Goal: Information Seeking & Learning: Learn about a topic

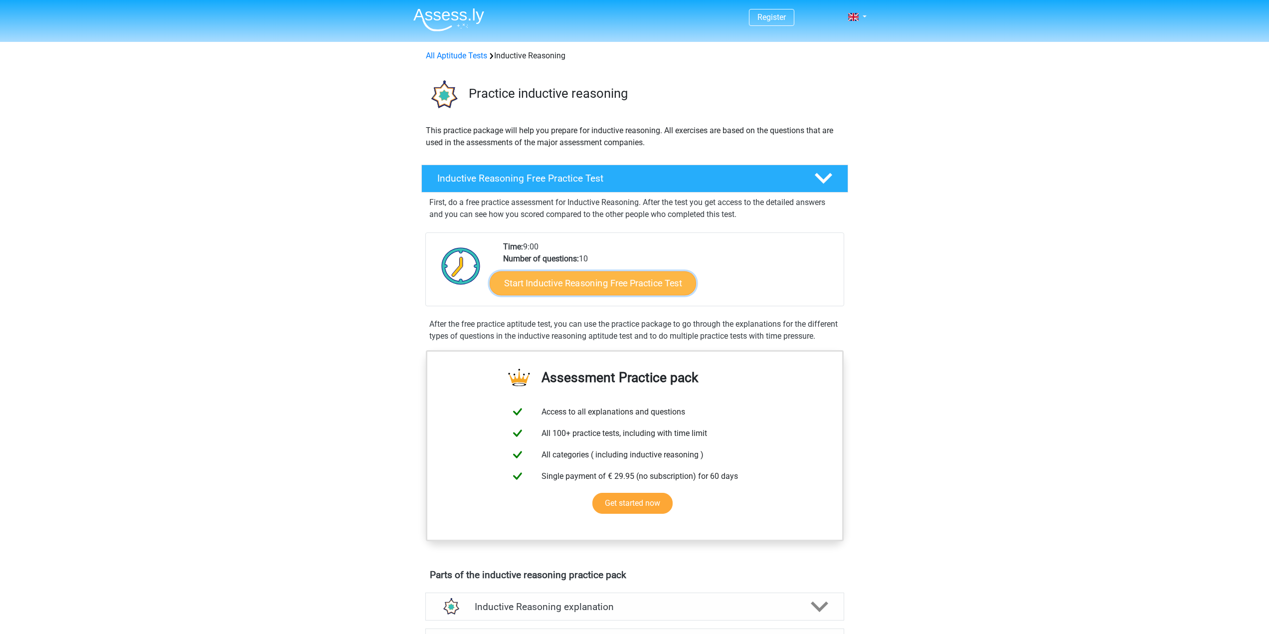
click at [566, 285] on link "Start Inductive Reasoning Free Practice Test" at bounding box center [593, 283] width 207 height 24
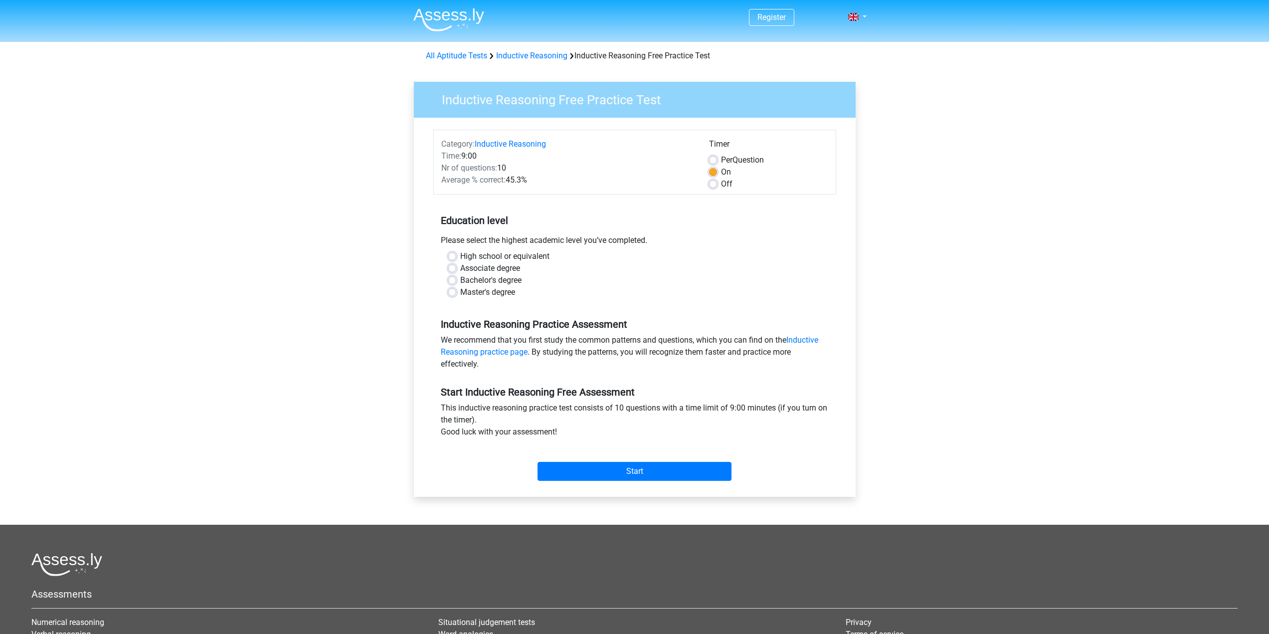
click at [460, 283] on label "Bachelor's degree" at bounding box center [490, 280] width 61 height 12
click at [448, 283] on input "Bachelor's degree" at bounding box center [452, 279] width 8 height 10
radio input "true"
click at [594, 463] on input "Start" at bounding box center [635, 471] width 194 height 19
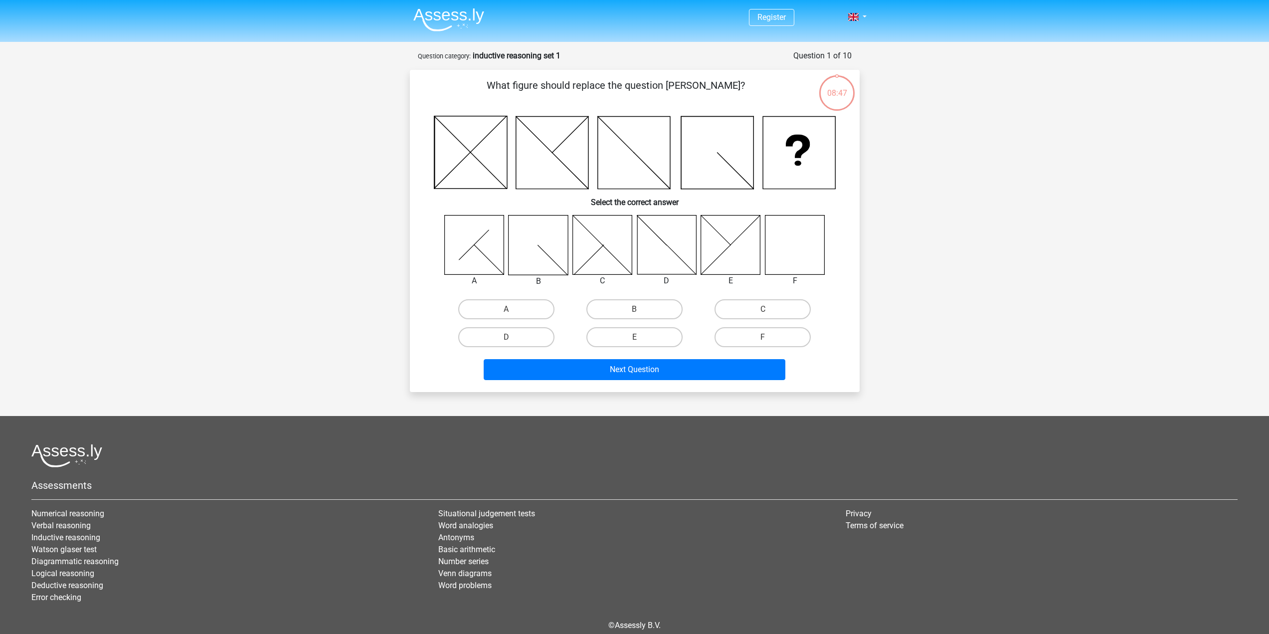
click at [795, 249] on icon at bounding box center [794, 244] width 59 height 59
click at [784, 335] on label "F" at bounding box center [763, 337] width 96 height 20
click at [770, 337] on input "F" at bounding box center [766, 340] width 6 height 6
radio input "true"
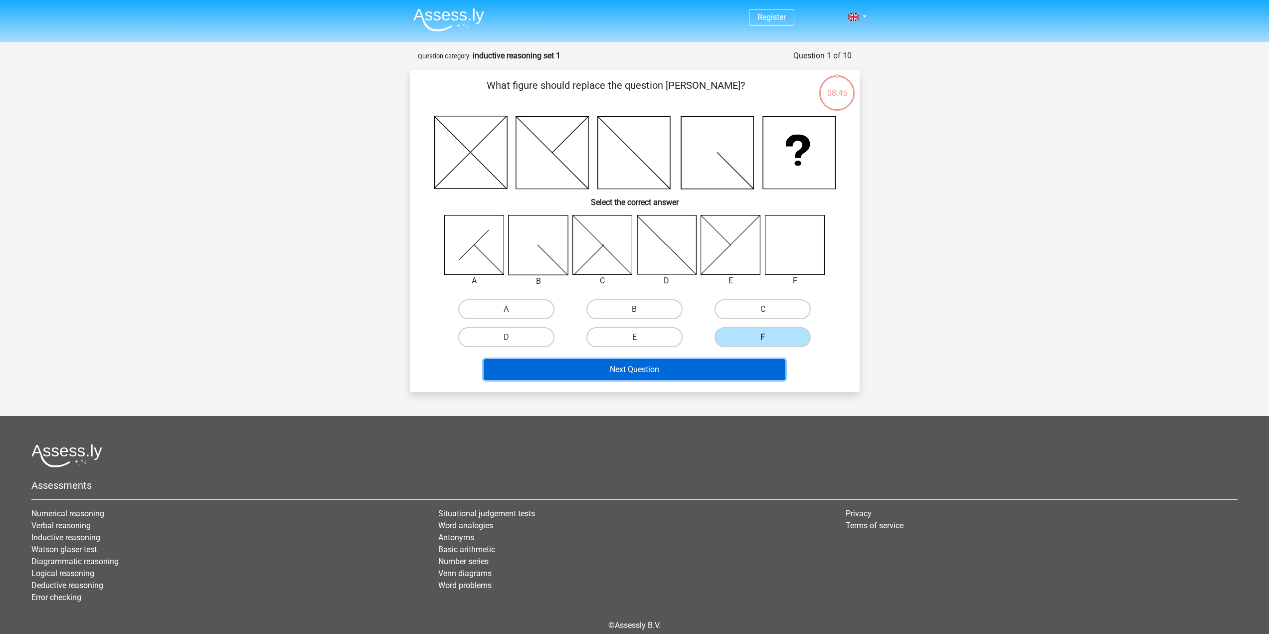
click at [644, 370] on button "Next Question" at bounding box center [635, 369] width 302 height 21
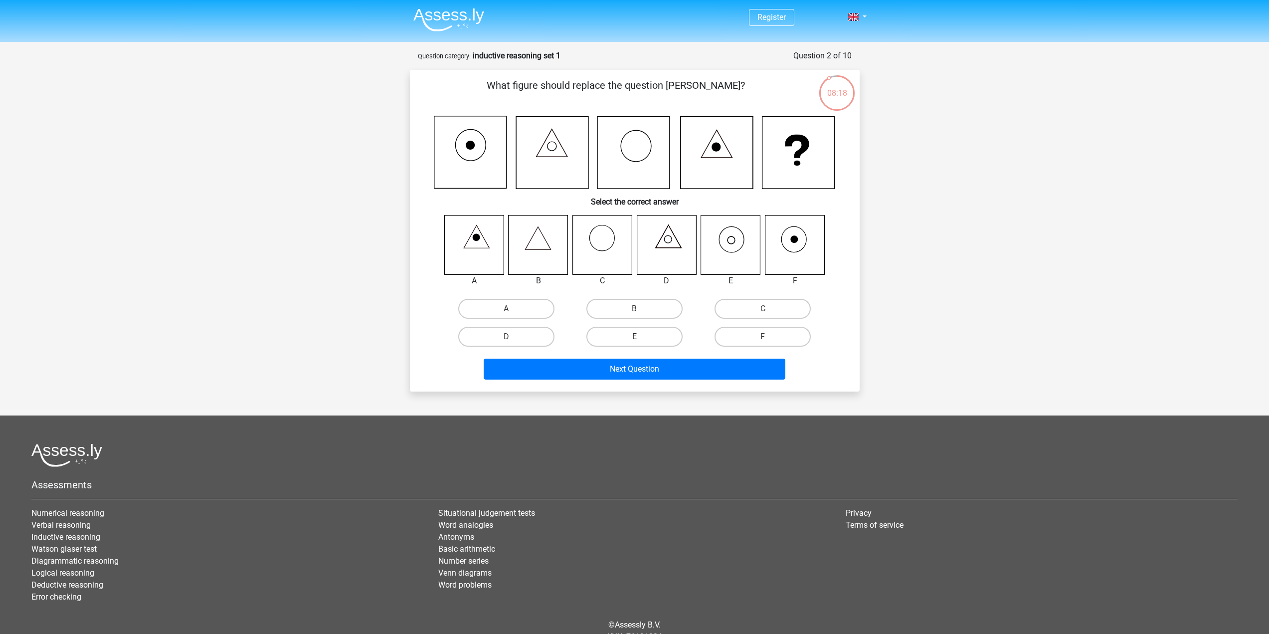
click at [641, 335] on label "E" at bounding box center [635, 337] width 96 height 20
click at [641, 337] on input "E" at bounding box center [637, 340] width 6 height 6
radio input "true"
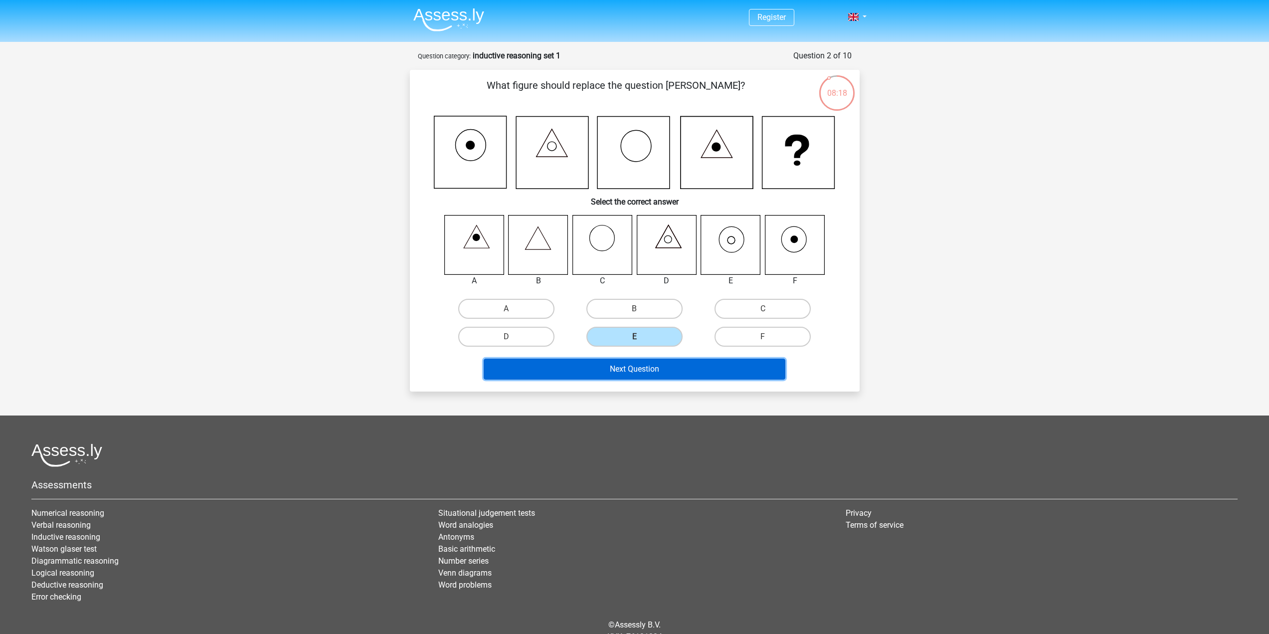
click at [656, 366] on button "Next Question" at bounding box center [635, 369] width 302 height 21
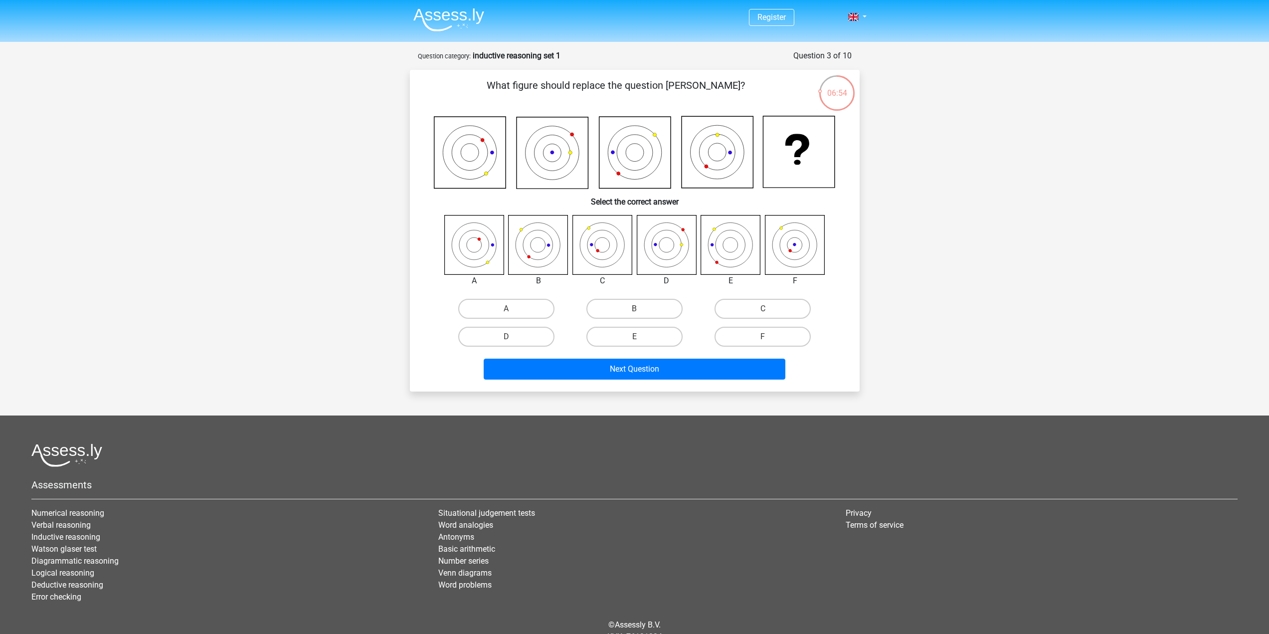
click at [607, 253] on icon at bounding box center [602, 244] width 59 height 59
click at [755, 312] on label "C" at bounding box center [763, 309] width 96 height 20
click at [763, 312] on input "C" at bounding box center [766, 312] width 6 height 6
radio input "true"
click at [704, 368] on button "Next Question" at bounding box center [635, 369] width 302 height 21
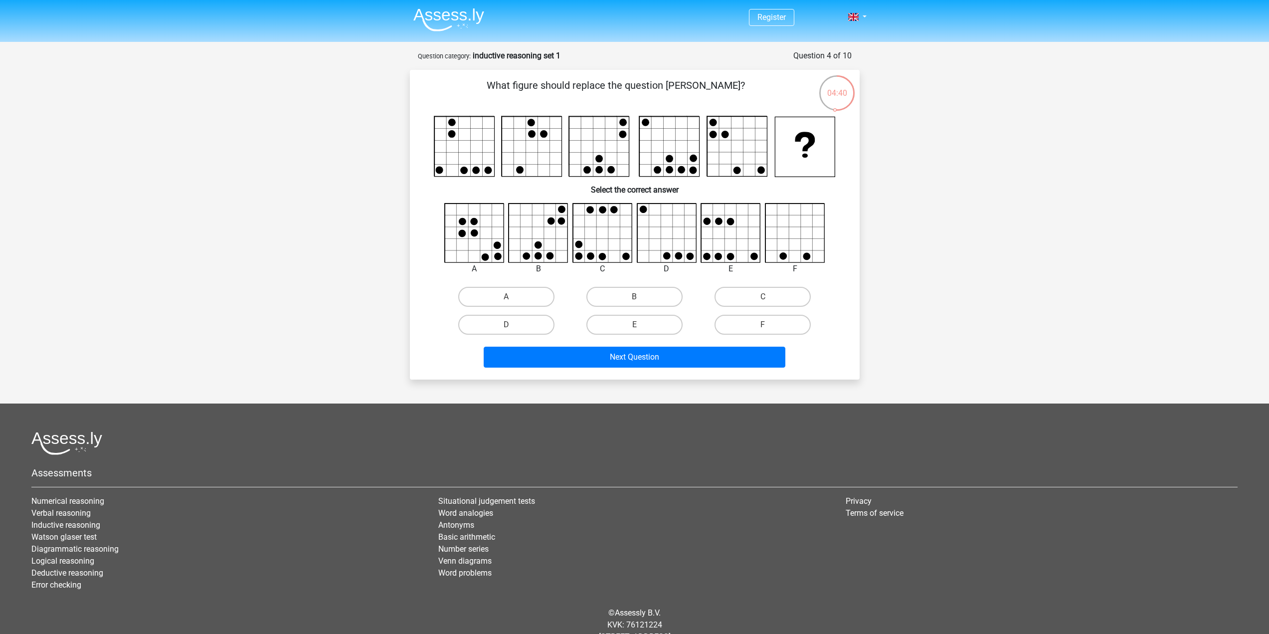
click at [510, 325] on input "D" at bounding box center [509, 328] width 6 height 6
radio input "true"
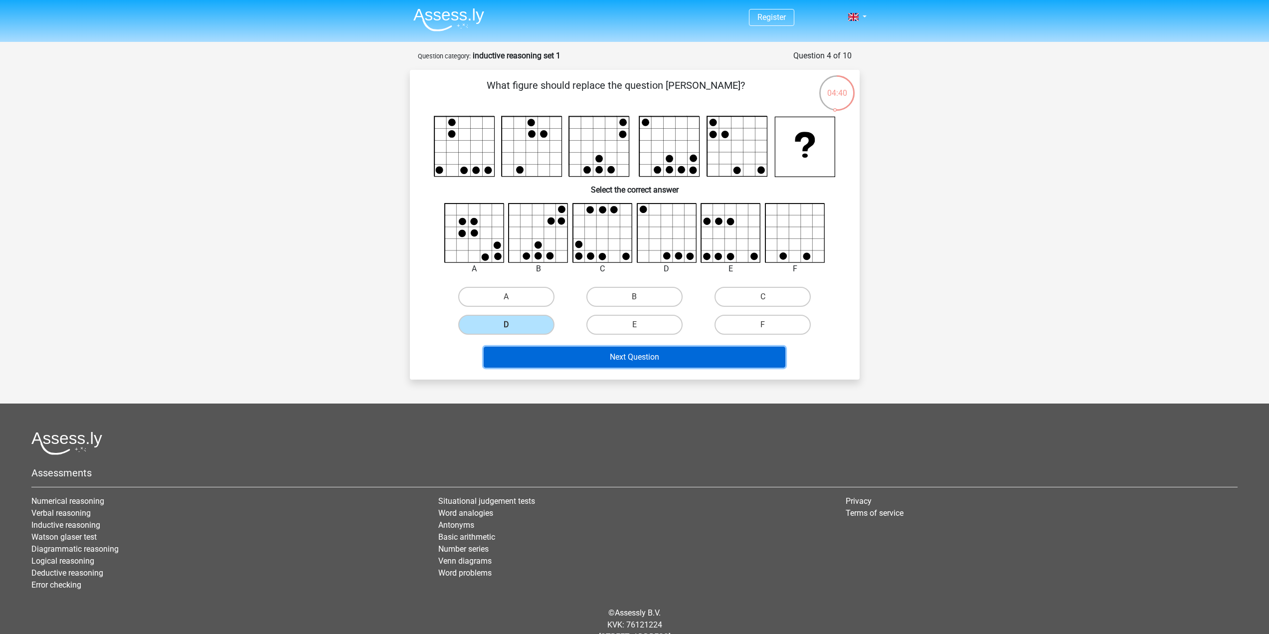
click at [585, 359] on button "Next Question" at bounding box center [635, 357] width 302 height 21
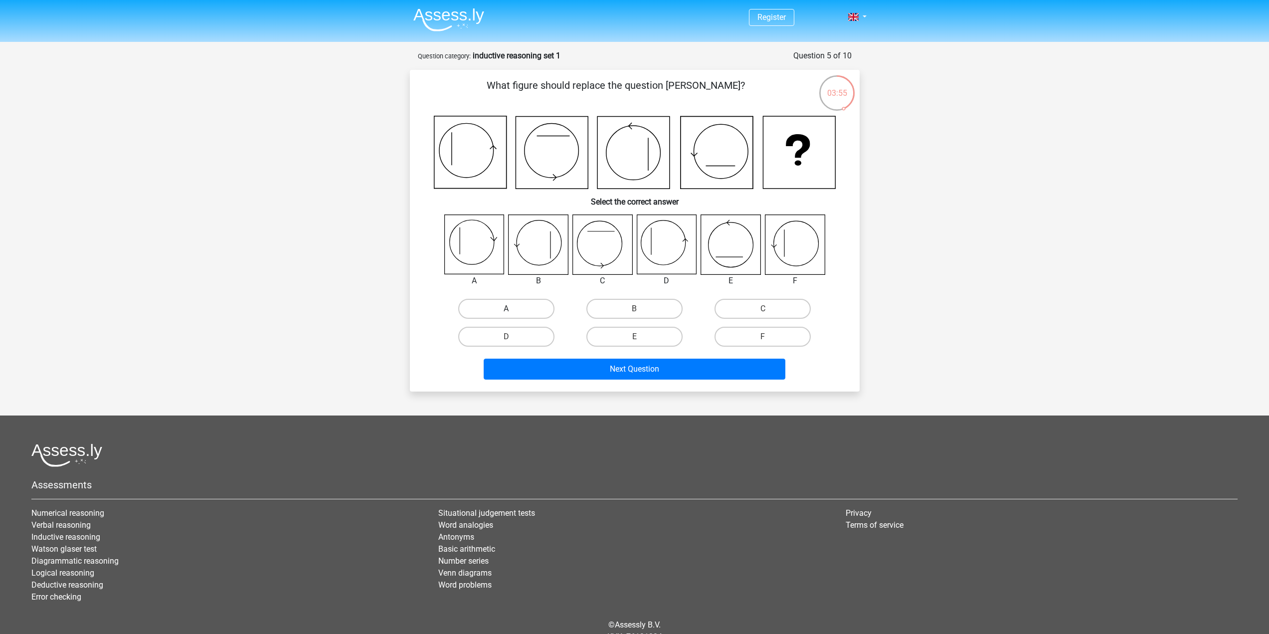
click at [497, 308] on label "A" at bounding box center [506, 309] width 96 height 20
click at [506, 309] on input "A" at bounding box center [509, 312] width 6 height 6
radio input "true"
click at [718, 367] on button "Next Question" at bounding box center [635, 369] width 302 height 21
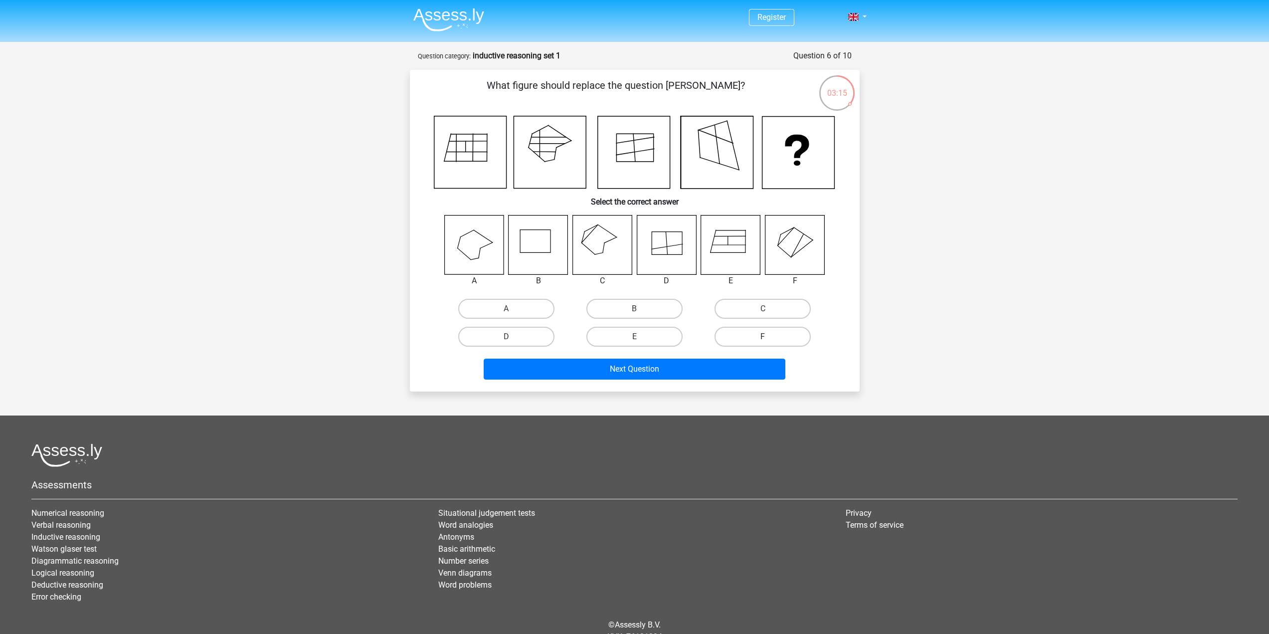
click at [734, 334] on label "F" at bounding box center [763, 337] width 96 height 20
click at [763, 337] on input "F" at bounding box center [766, 340] width 6 height 6
radio input "true"
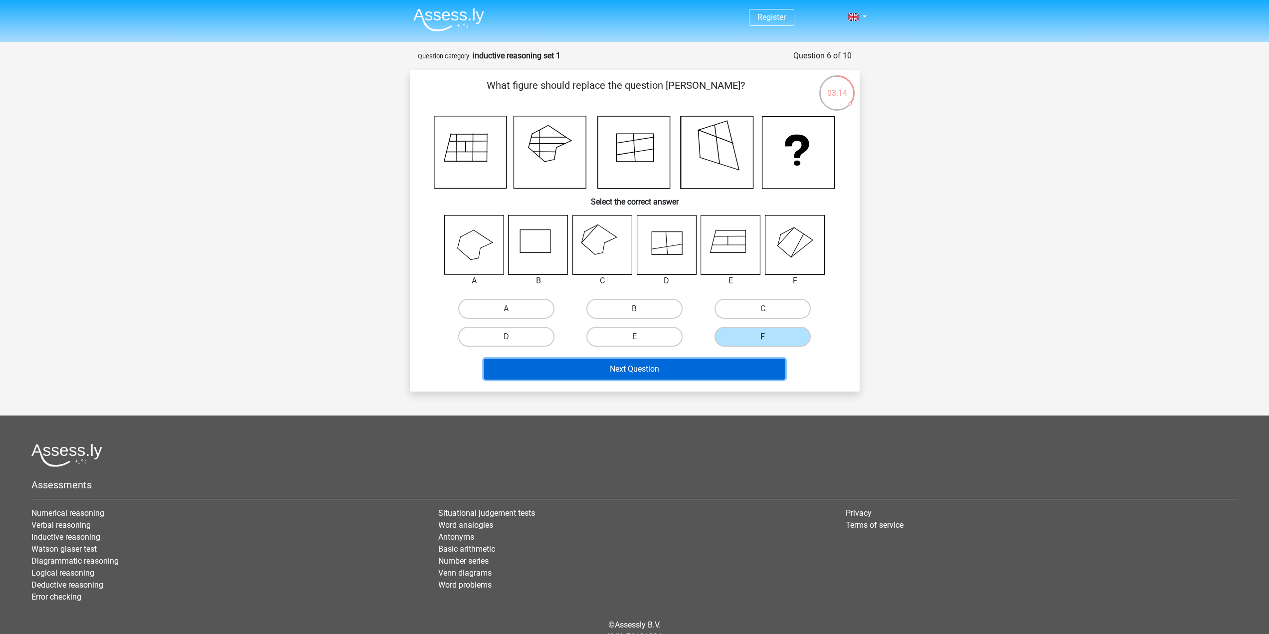
click at [723, 371] on button "Next Question" at bounding box center [635, 369] width 302 height 21
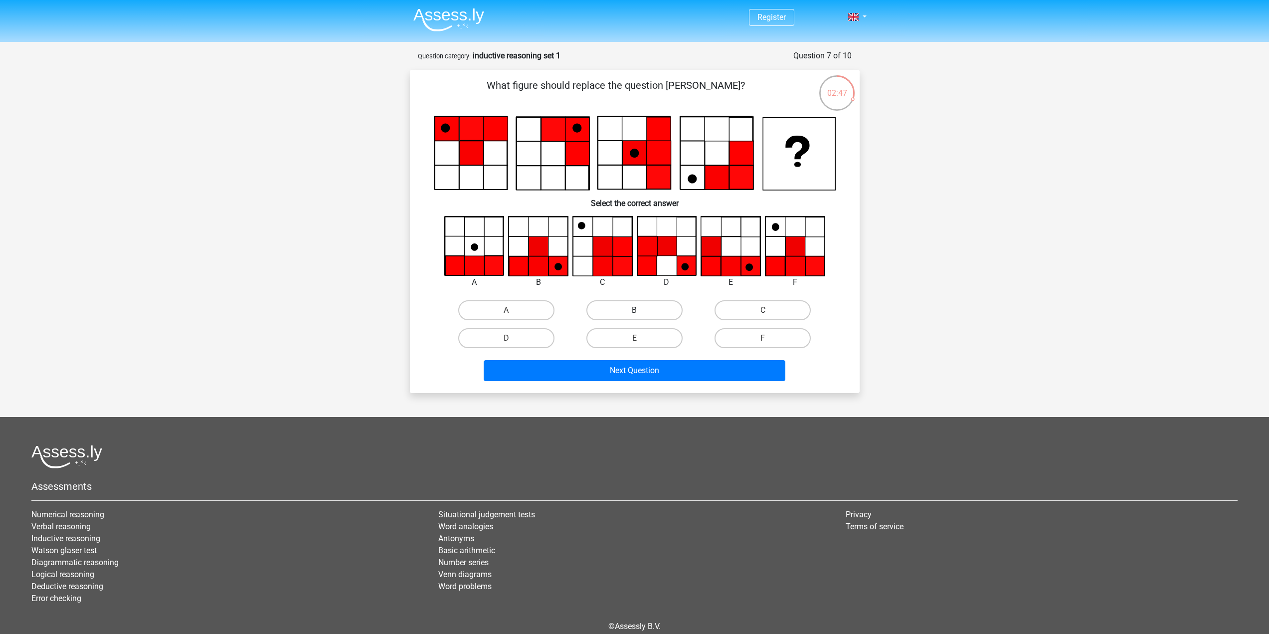
click at [624, 307] on label "B" at bounding box center [635, 310] width 96 height 20
click at [634, 310] on input "B" at bounding box center [637, 313] width 6 height 6
radio input "true"
click at [643, 377] on button "Next Question" at bounding box center [635, 370] width 302 height 21
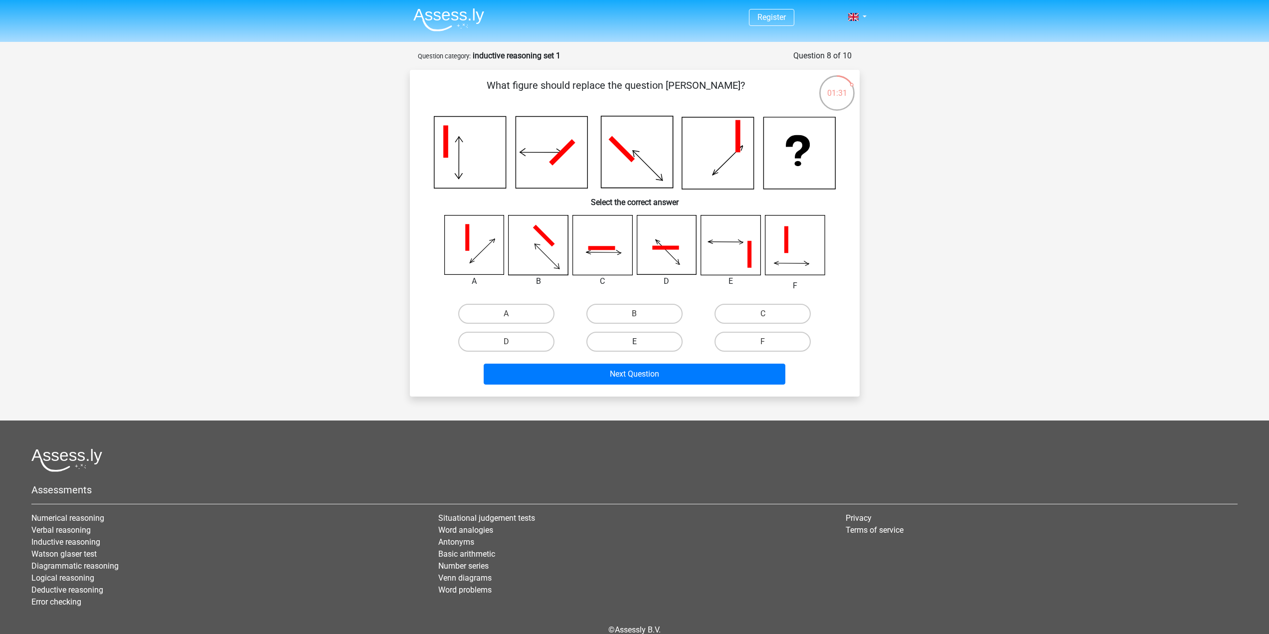
click at [644, 346] on label "E" at bounding box center [635, 342] width 96 height 20
click at [641, 346] on input "E" at bounding box center [637, 345] width 6 height 6
radio input "true"
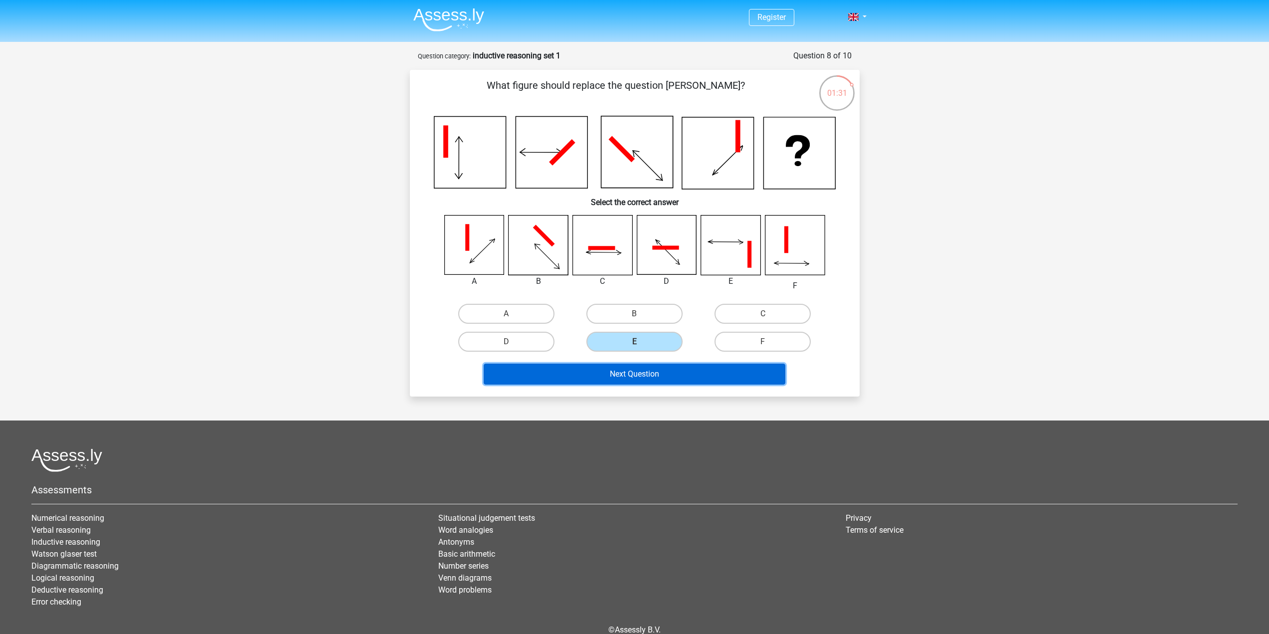
click at [641, 380] on button "Next Question" at bounding box center [635, 374] width 302 height 21
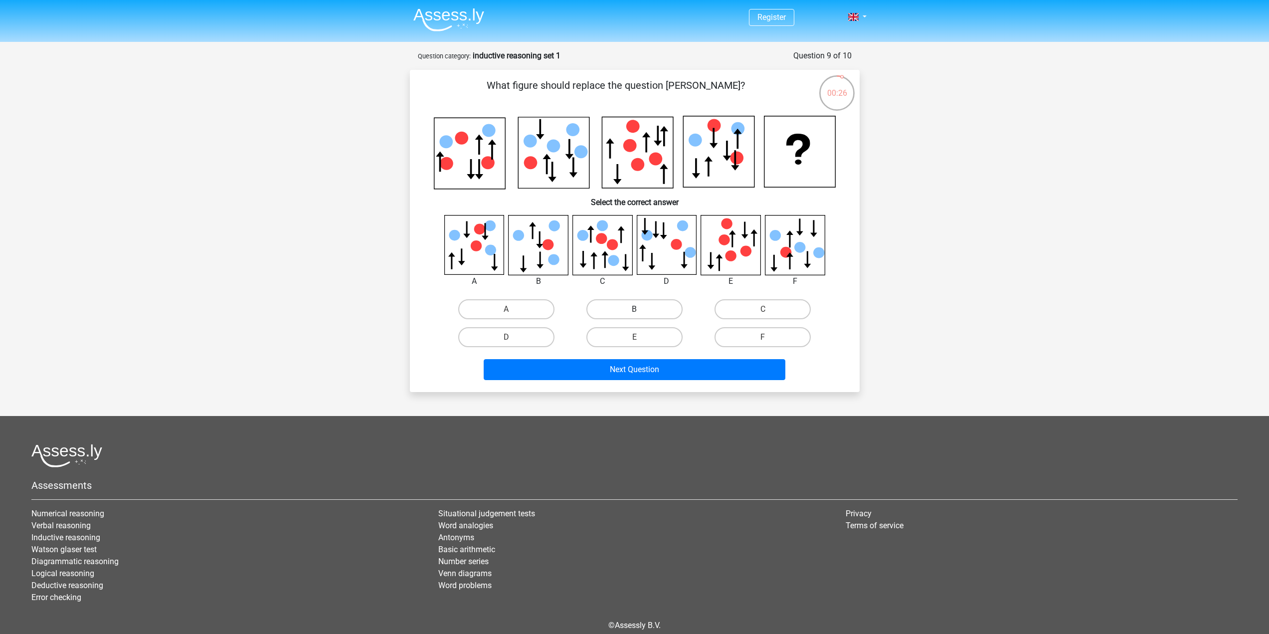
click at [636, 307] on label "B" at bounding box center [635, 309] width 96 height 20
click at [636, 309] on input "B" at bounding box center [637, 312] width 6 height 6
radio input "true"
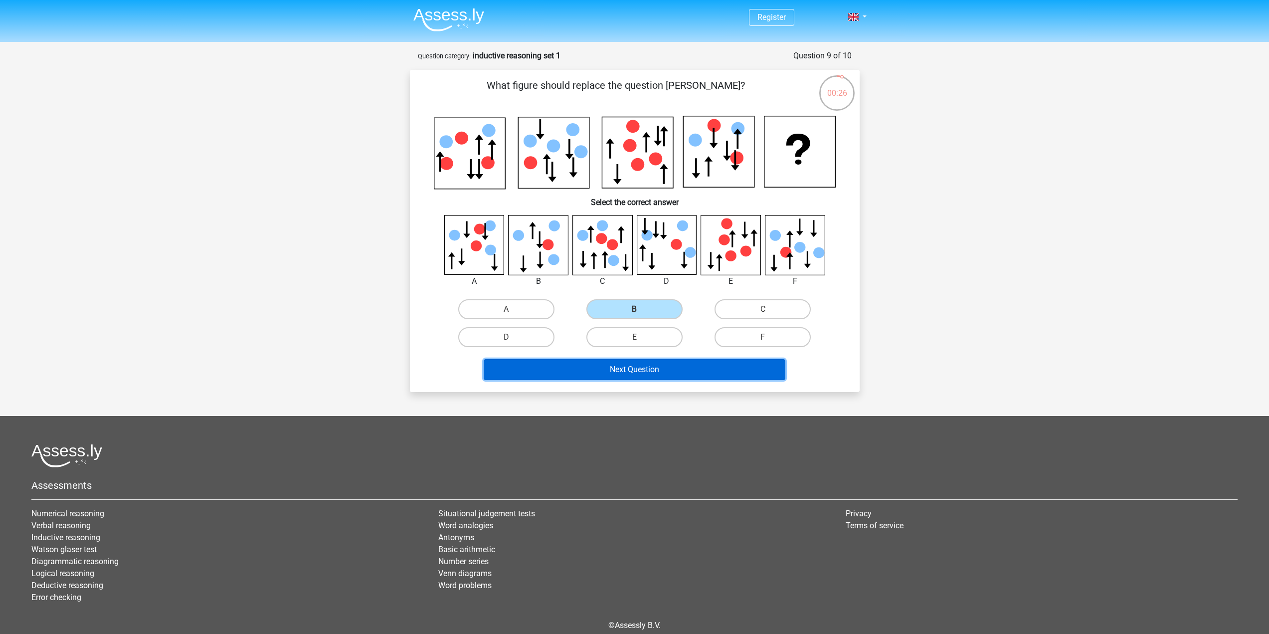
click at [667, 376] on button "Next Question" at bounding box center [635, 369] width 302 height 21
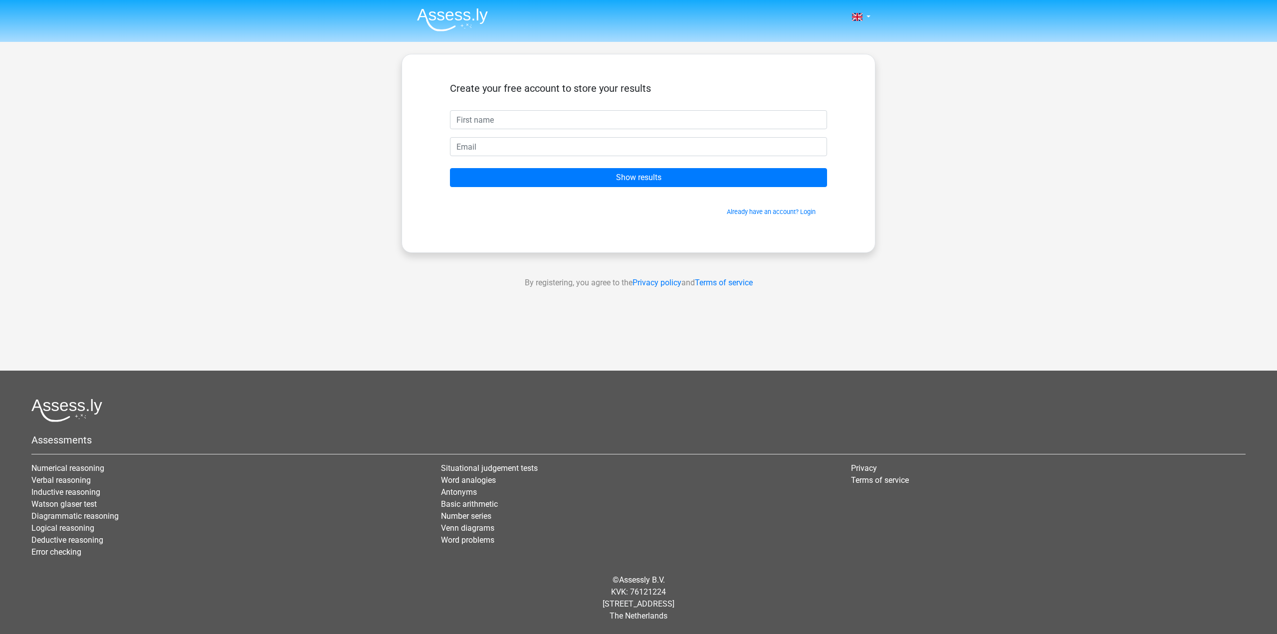
type input "a"
type input "jessie"
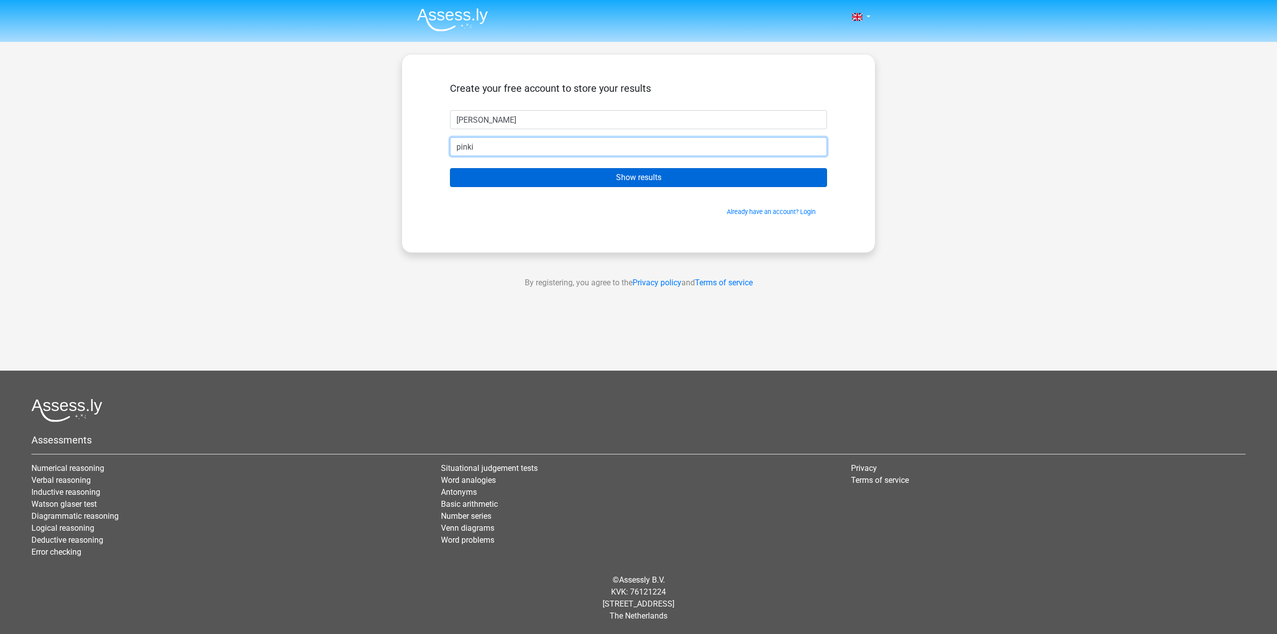
type input "pinkittyloverr@gmail.com"
click at [626, 183] on input "Show results" at bounding box center [638, 177] width 377 height 19
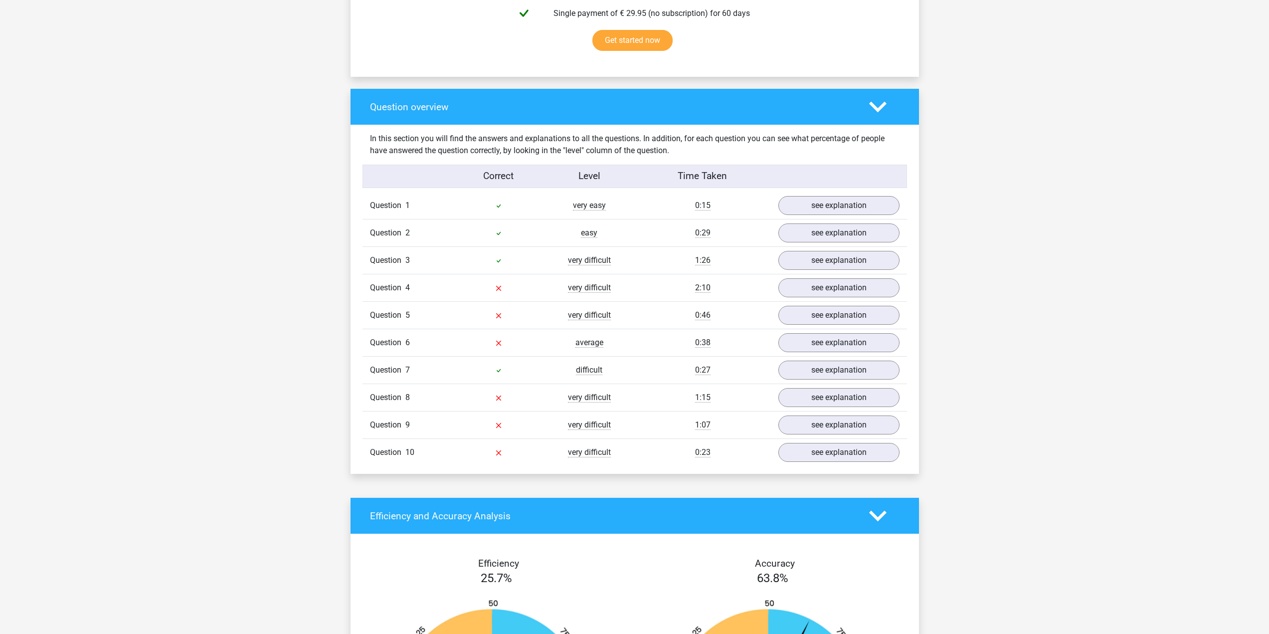
scroll to position [698, 0]
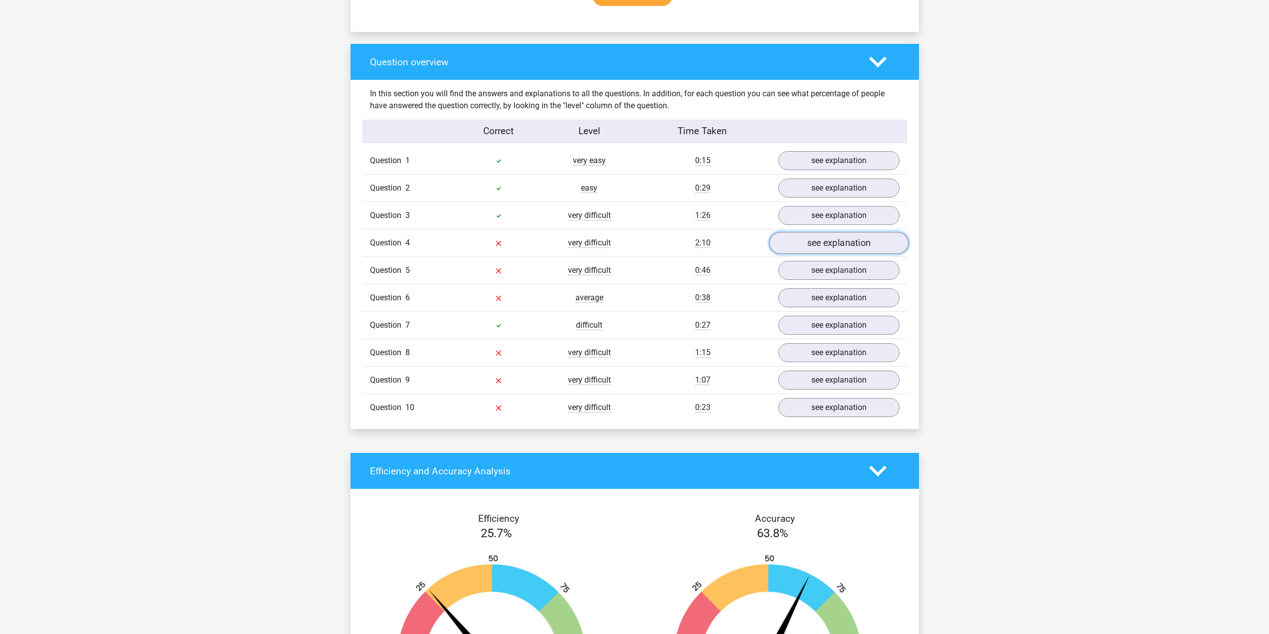
click at [823, 243] on link "see explanation" at bounding box center [838, 243] width 139 height 22
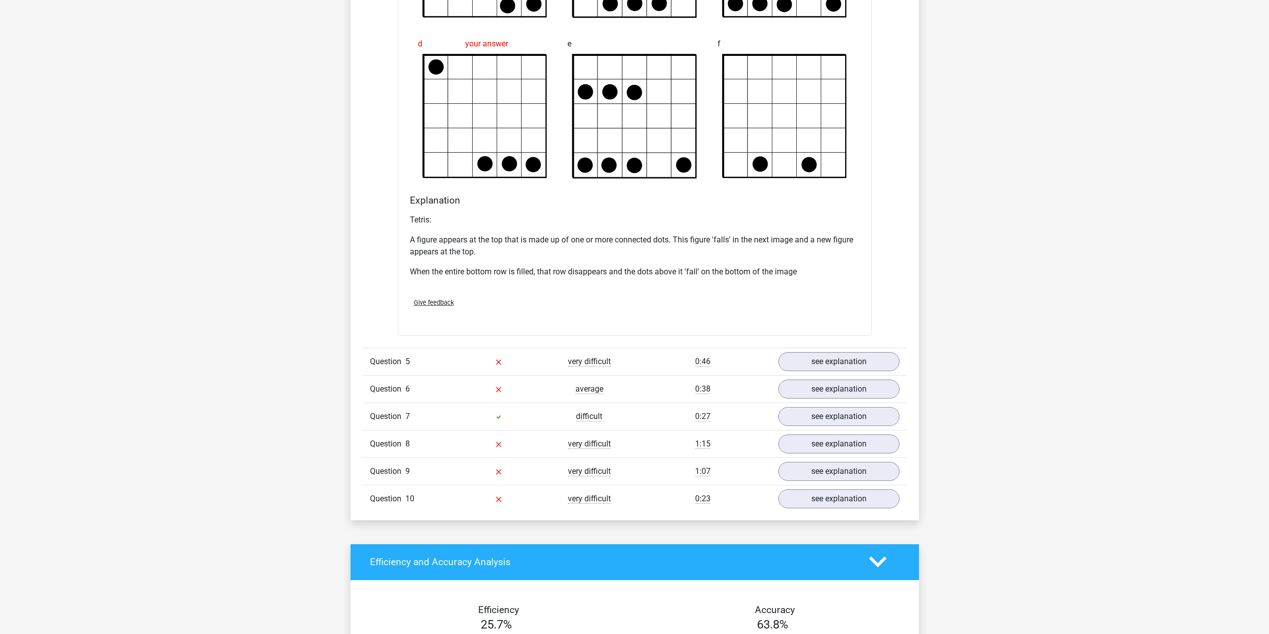
scroll to position [1247, 0]
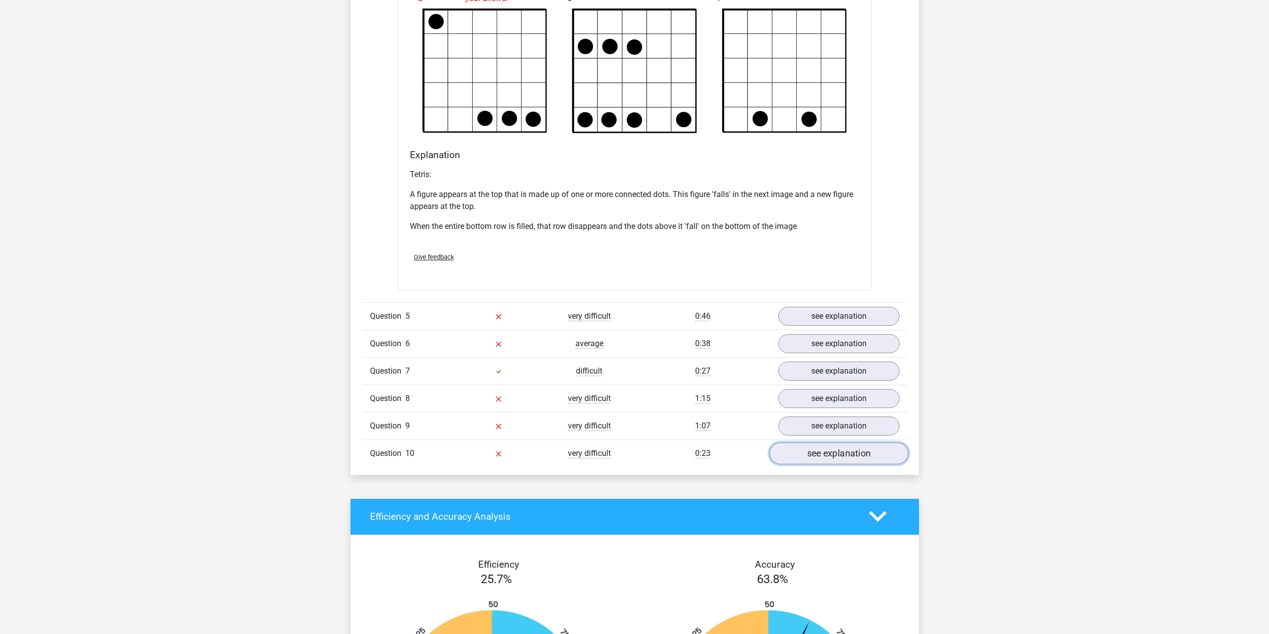
click at [831, 455] on link "see explanation" at bounding box center [838, 453] width 139 height 22
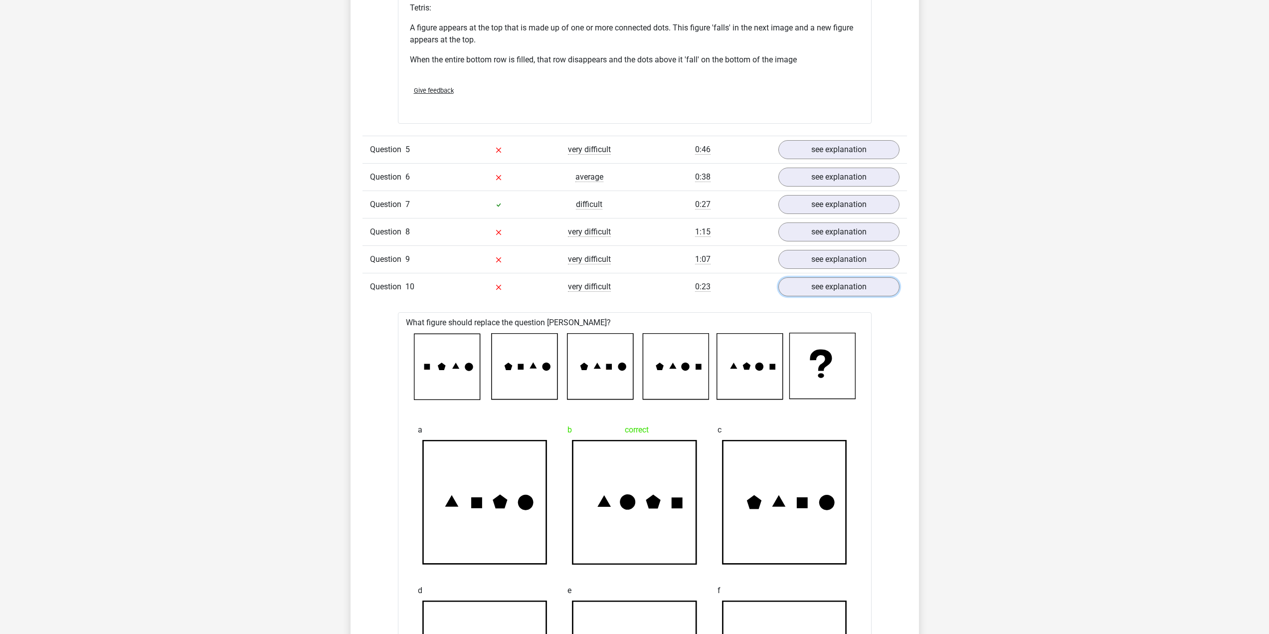
scroll to position [1397, 0]
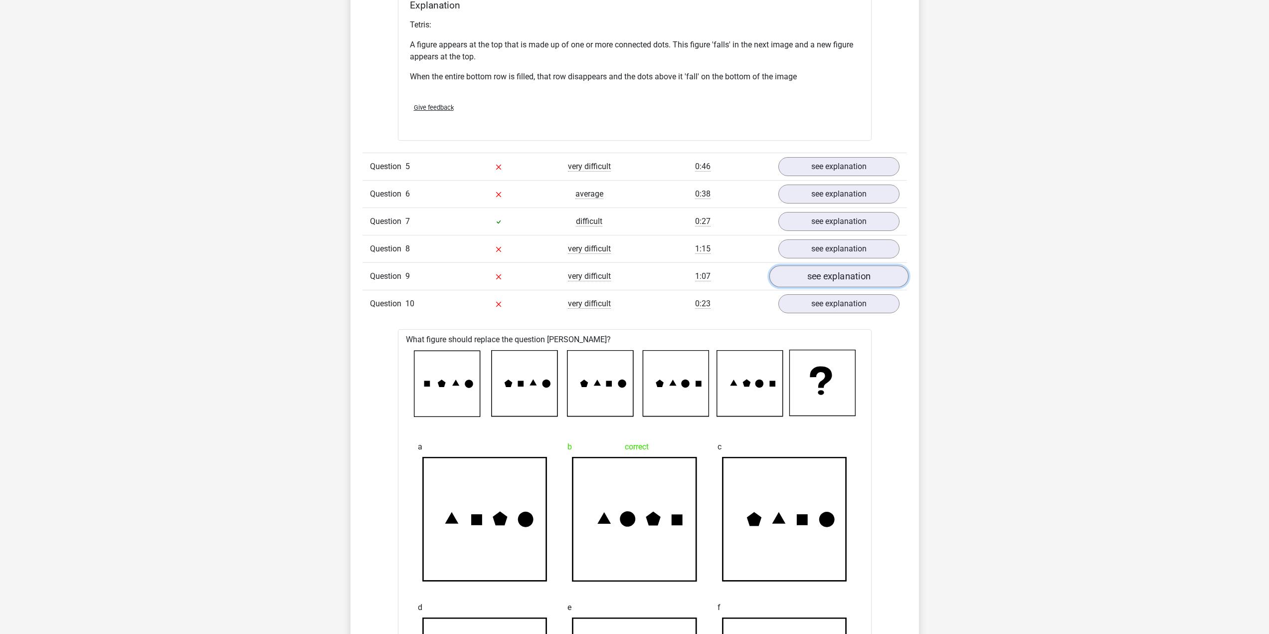
click at [824, 282] on link "see explanation" at bounding box center [838, 276] width 139 height 22
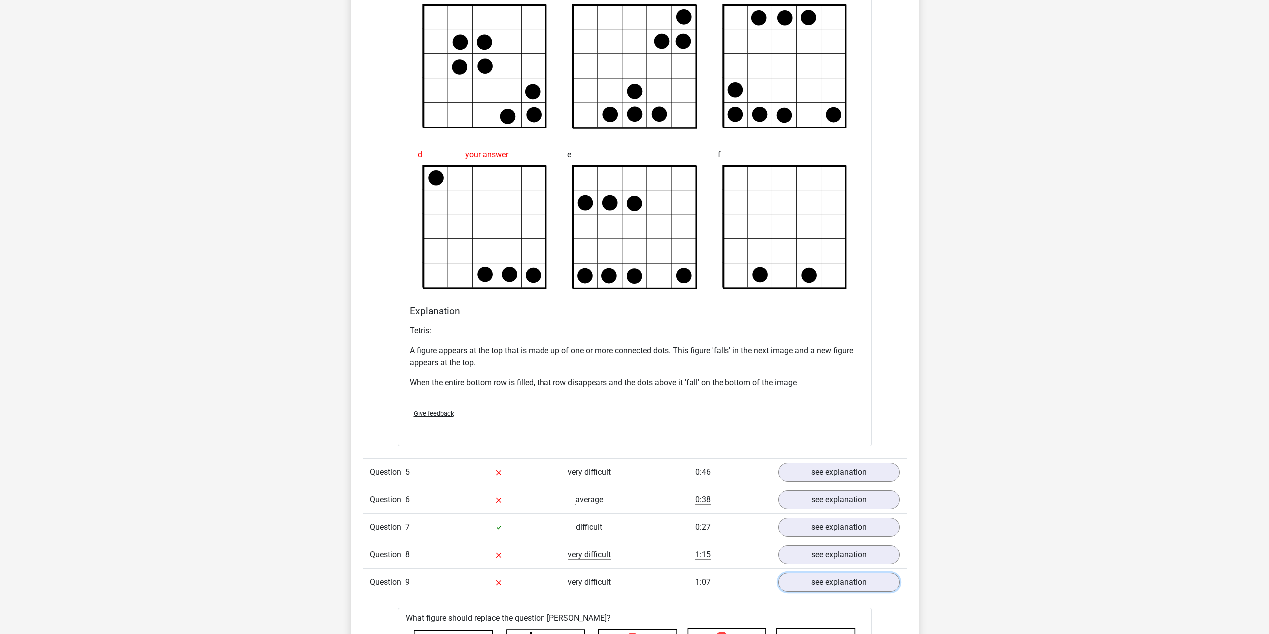
scroll to position [1048, 0]
